Goal: Information Seeking & Learning: Learn about a topic

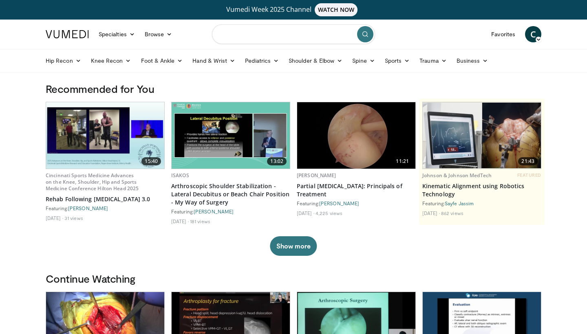
click at [238, 32] on input "Search topics, interventions" at bounding box center [293, 34] width 163 height 20
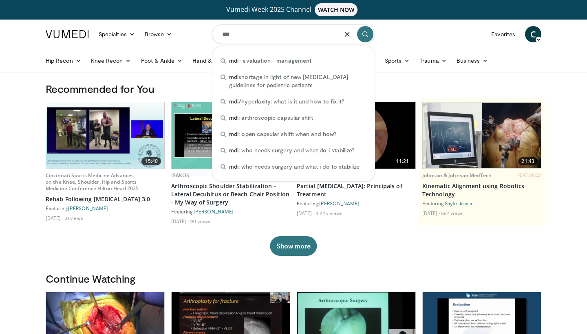
type input "***"
click at [372, 35] on button "submit" at bounding box center [365, 34] width 16 height 16
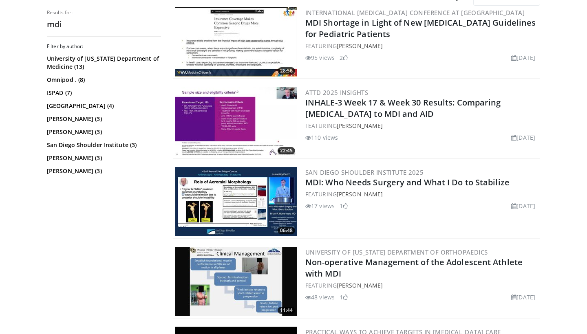
scroll to position [93, 0]
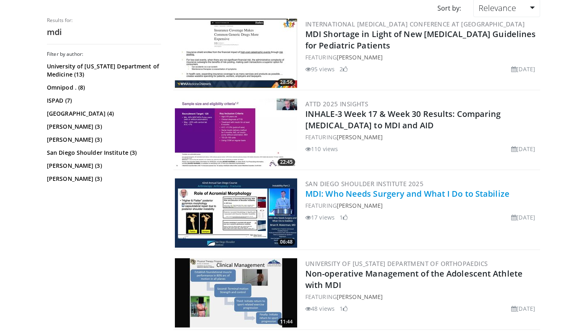
click at [356, 195] on link "MDI: Who Needs Surgery and What I Do to Stabilize" at bounding box center [407, 193] width 204 height 11
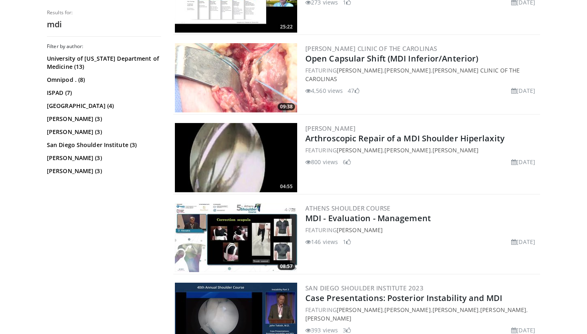
scroll to position [603, 0]
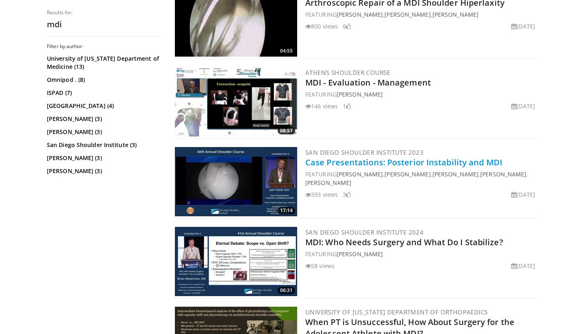
click at [378, 162] on link "Case Presentations: Posterior Instability and MDI" at bounding box center [403, 162] width 197 height 11
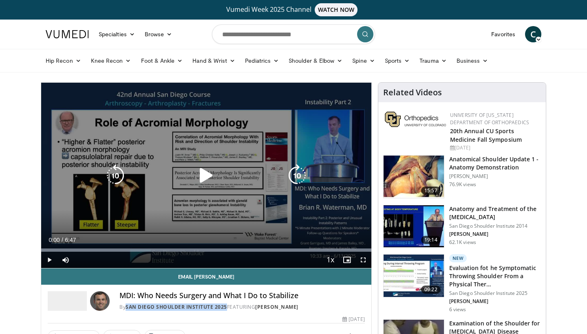
click at [203, 172] on icon "Video Player" at bounding box center [206, 175] width 23 height 23
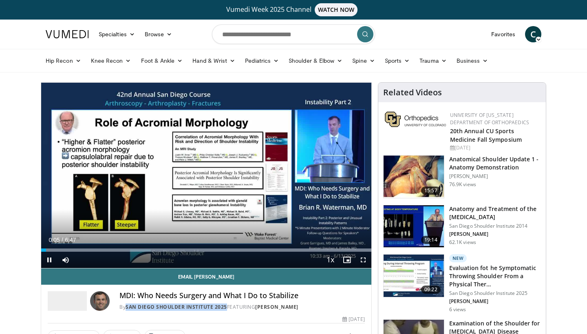
click at [363, 259] on span "Video Player" at bounding box center [363, 260] width 16 height 16
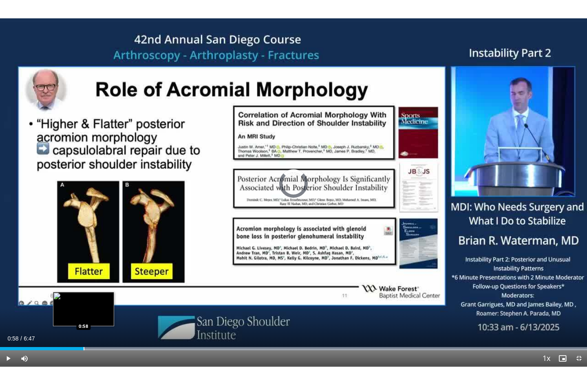
click at [84, 334] on div "Progress Bar" at bounding box center [84, 348] width 1 height 3
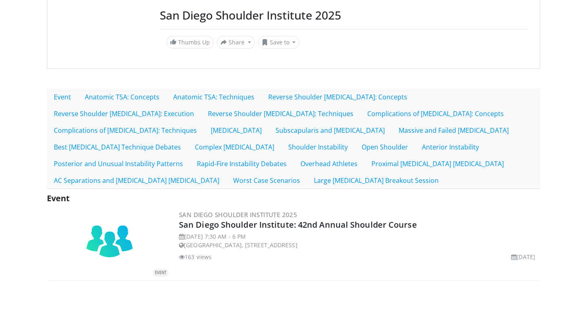
scroll to position [88, 0]
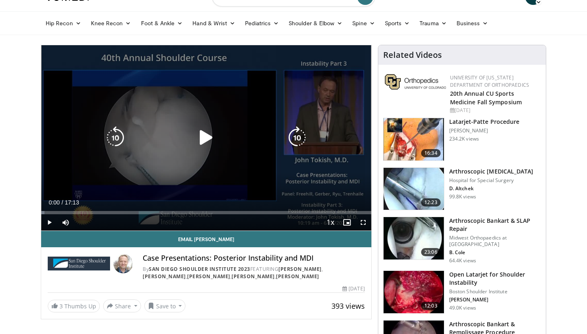
click at [204, 143] on icon "Video Player" at bounding box center [206, 137] width 23 height 23
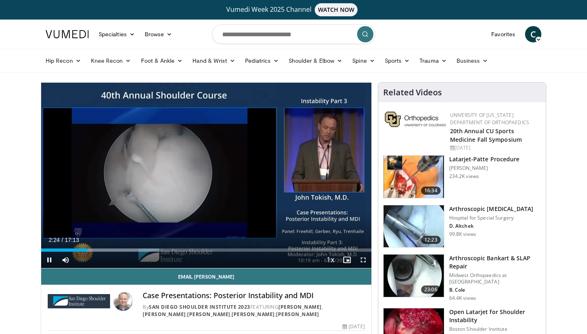
click at [365, 261] on span "Video Player" at bounding box center [363, 260] width 16 height 16
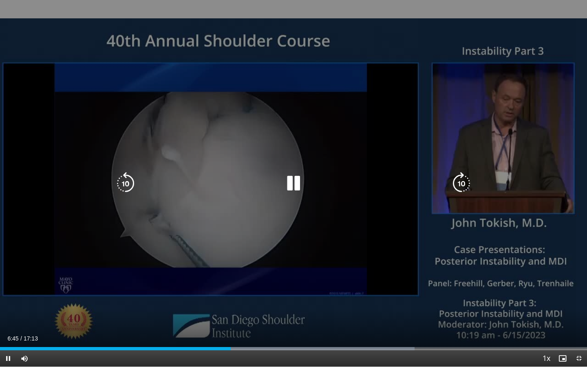
click at [459, 183] on icon "Video Player" at bounding box center [461, 183] width 23 height 23
click at [121, 185] on icon "Video Player" at bounding box center [125, 183] width 23 height 23
click at [123, 182] on icon "Video Player" at bounding box center [125, 183] width 23 height 23
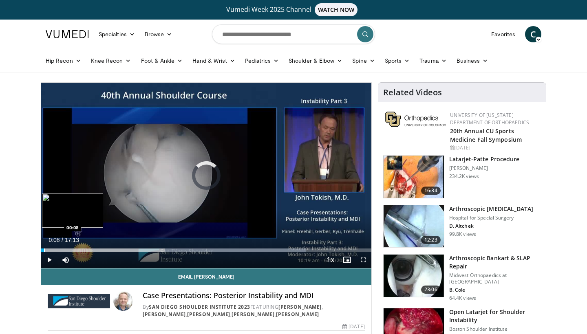
click at [44, 250] on div "Progress Bar" at bounding box center [44, 250] width 1 height 3
